Goal: Task Accomplishment & Management: Use online tool/utility

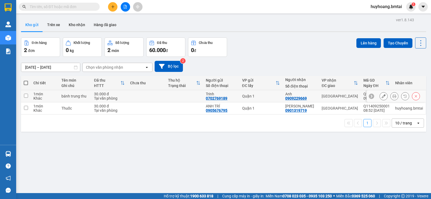
click at [120, 94] on div "30.000 đ" at bounding box center [109, 94] width 31 height 4
checkbox input "true"
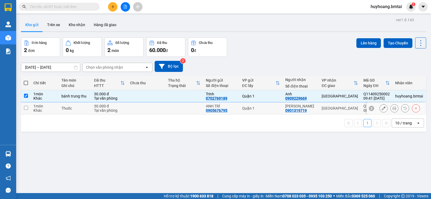
click at [142, 107] on td at bounding box center [146, 108] width 38 height 12
checkbox input "true"
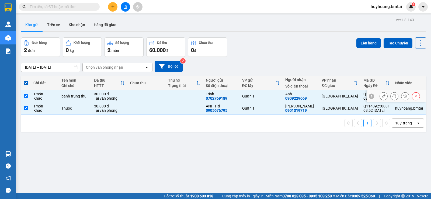
click at [149, 97] on td at bounding box center [146, 96] width 38 height 12
checkbox input "false"
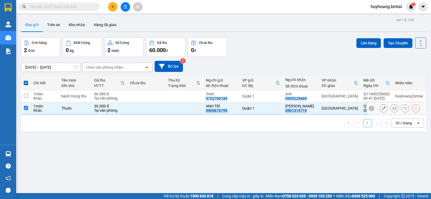
click at [146, 111] on td at bounding box center [146, 108] width 38 height 12
checkbox input "false"
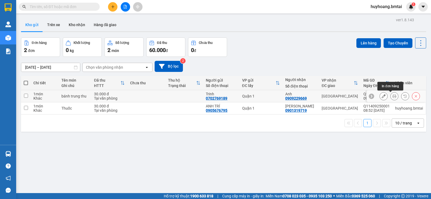
click at [392, 95] on button at bounding box center [395, 96] width 8 height 9
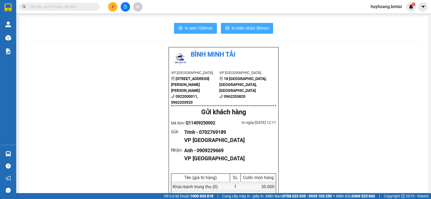
drag, startPoint x: 226, startPoint y: 27, endPoint x: 208, endPoint y: 30, distance: 18.8
click at [216, 29] on div "In tem 100mm In biên nhận 80mm" at bounding box center [224, 28] width 396 height 11
click at [208, 30] on span "In tem 100mm" at bounding box center [199, 28] width 28 height 7
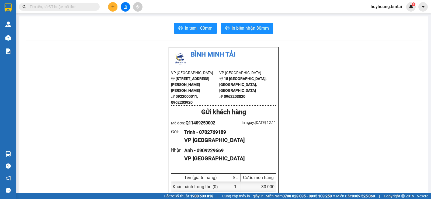
click at [66, 11] on div "Kết quả tìm kiếm ( 0 ) Bộ lọc No Data" at bounding box center [52, 6] width 105 height 9
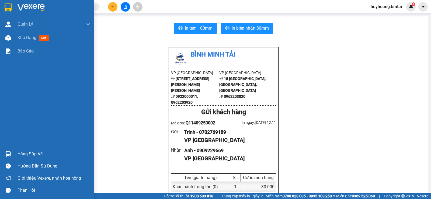
click at [16, 6] on div at bounding box center [47, 9] width 94 height 18
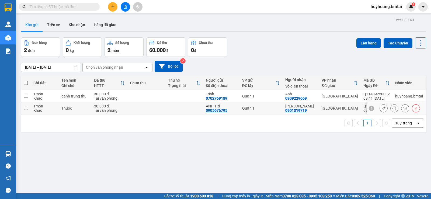
click at [320, 107] on td "Nha Trang" at bounding box center [340, 108] width 42 height 12
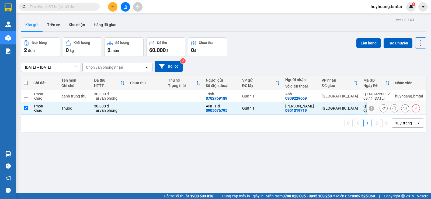
checkbox input "true"
click at [393, 107] on icon at bounding box center [395, 108] width 4 height 4
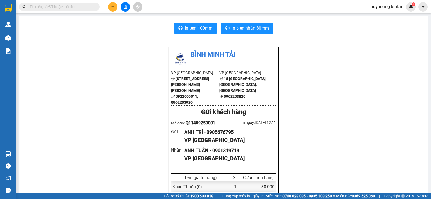
click at [181, 31] on button "In tem 100mm" at bounding box center [195, 28] width 43 height 11
